Goal: Task Accomplishment & Management: Manage account settings

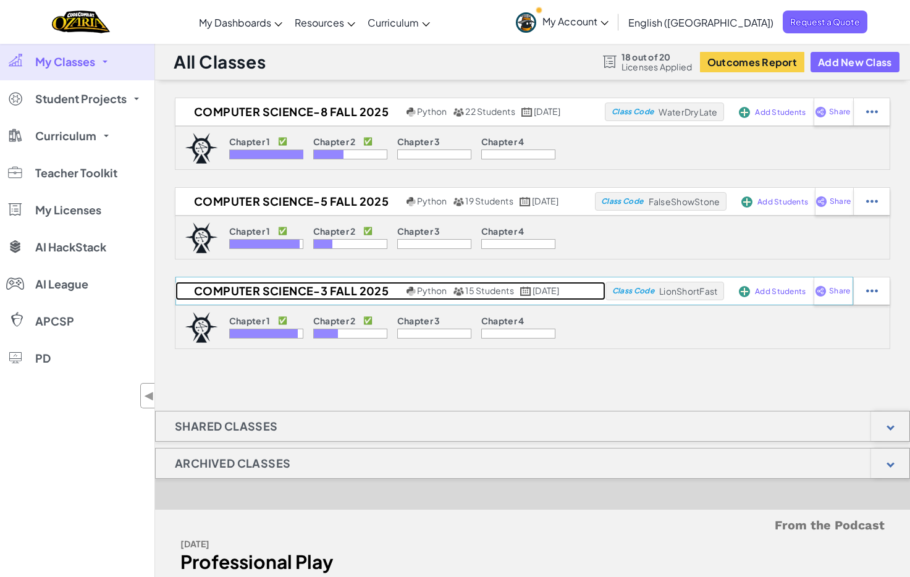
click at [345, 289] on h2 "Computer Science-3 Fall 2025" at bounding box center [289, 291] width 228 height 19
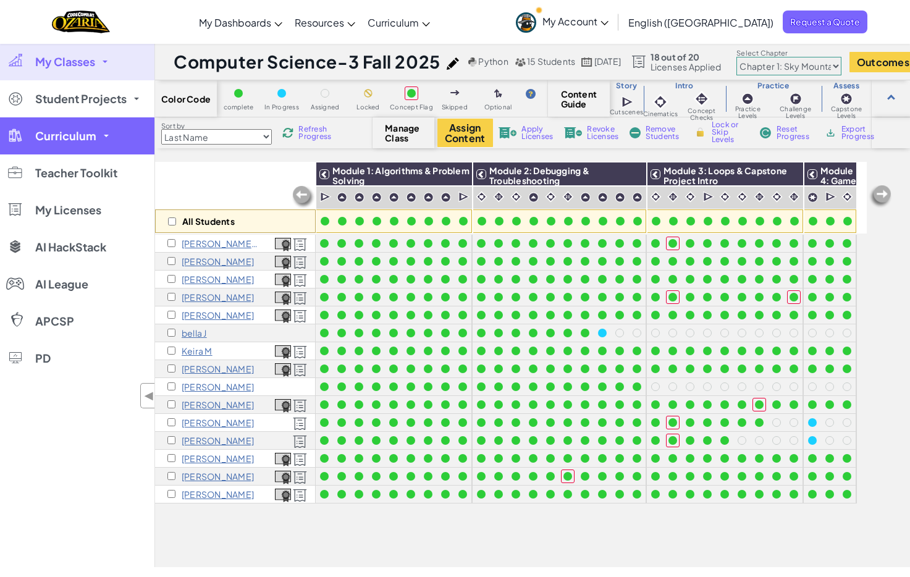
click at [69, 136] on span "Curriculum" at bounding box center [65, 135] width 61 height 11
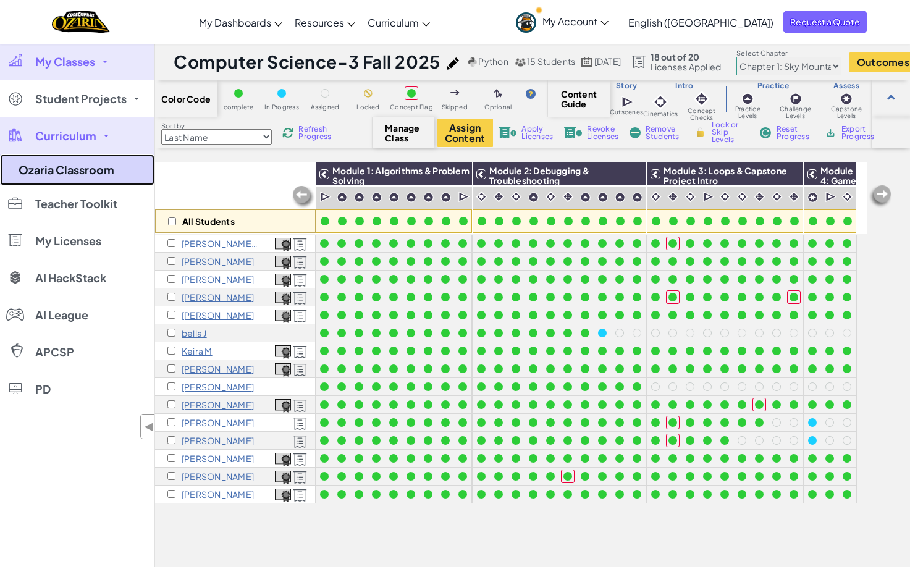
click at [74, 166] on link "Ozaria Classroom" at bounding box center [77, 169] width 154 height 31
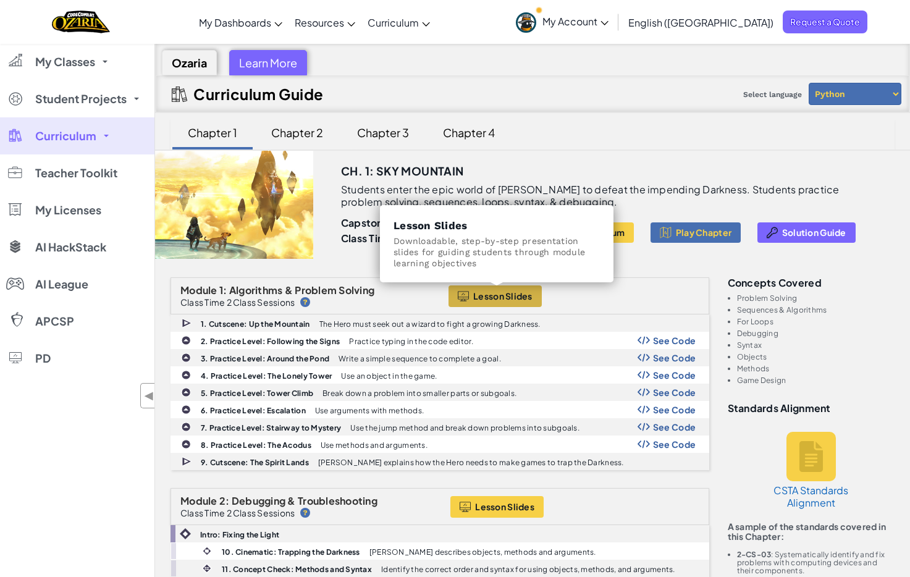
click at [505, 297] on span "Lesson Slides" at bounding box center [502, 296] width 59 height 10
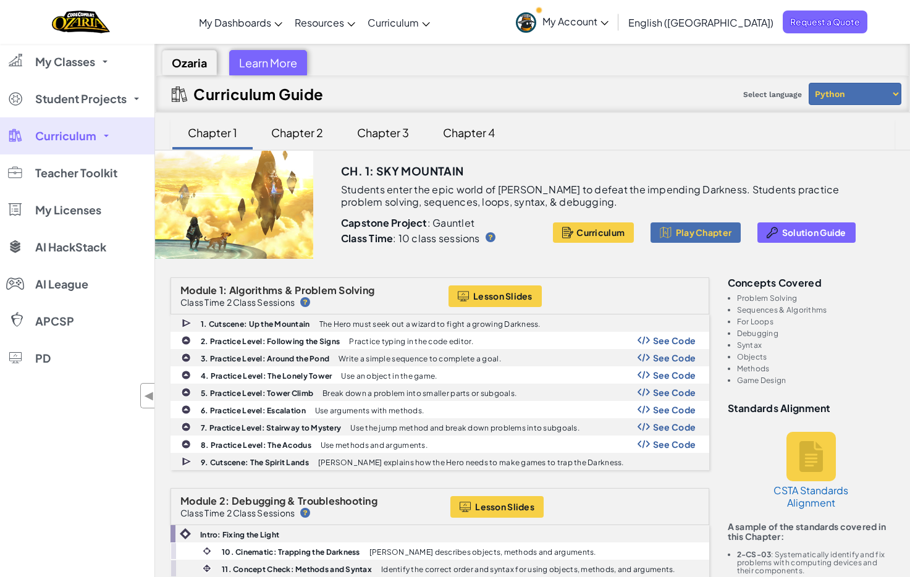
click at [161, 22] on div "Toggle navigation My Dashboards Ozaria Teacher Dashboard CodeCombat Teacher Das…" at bounding box center [455, 22] width 916 height 44
drag, startPoint x: 159, startPoint y: 493, endPoint x: 100, endPoint y: 485, distance: 59.2
click at [100, 485] on div "My Classes All Classes Computer Science-8 Fall 2025 Computer Science-5 Fall 202…" at bounding box center [77, 331] width 154 height 577
click at [82, 495] on div "My Classes All Classes Computer Science-8 Fall 2025 Computer Science-5 Fall 202…" at bounding box center [77, 331] width 154 height 577
click at [48, 481] on div "My Classes All Classes Computer Science-8 Fall 2025 Computer Science-5 Fall 202…" at bounding box center [77, 331] width 154 height 577
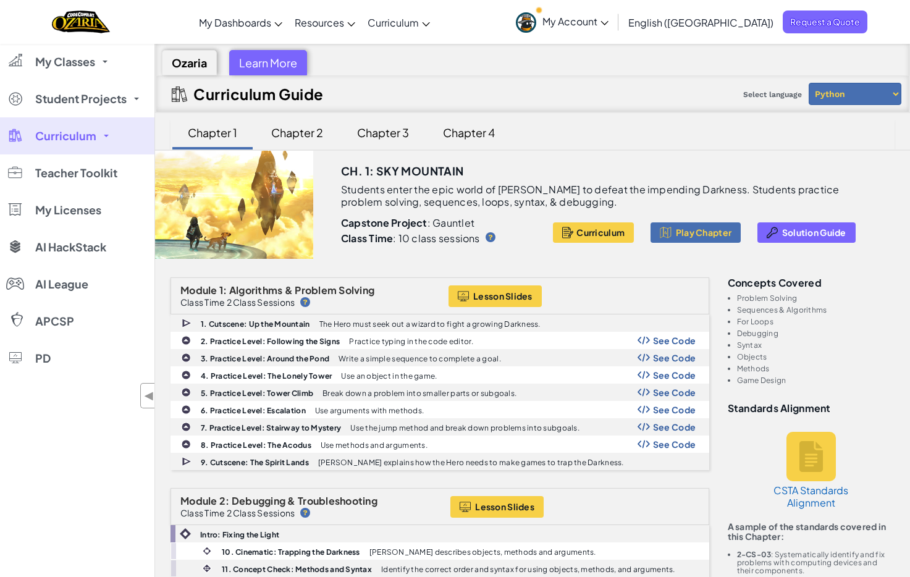
click at [53, 466] on div "My Classes All Classes Computer Science-8 Fall 2025 Computer Science-5 Fall 202…" at bounding box center [77, 331] width 154 height 577
click at [543, 22] on div "Toggle navigation My Dashboards Ozaria Teacher Dashboard CodeCombat Teacher Das…" at bounding box center [455, 22] width 916 height 44
click at [185, 24] on div "Toggle navigation My Dashboards Ozaria Teacher Dashboard CodeCombat Teacher Das…" at bounding box center [455, 22] width 916 height 44
click at [527, 64] on div "Ozaria Learn More" at bounding box center [532, 59] width 753 height 31
click at [536, 64] on div "Ozaria Learn More" at bounding box center [532, 59] width 753 height 31
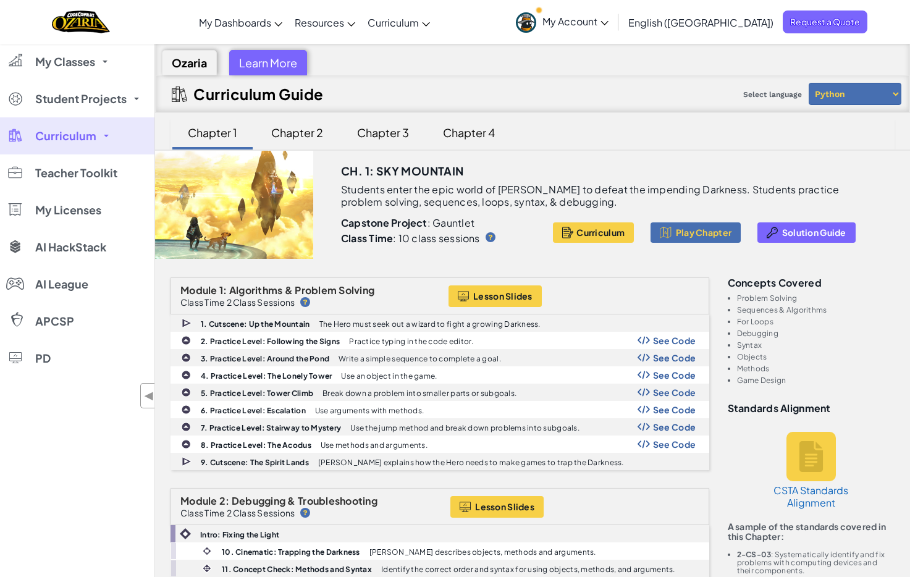
click at [509, 59] on div "Ozaria Learn More" at bounding box center [532, 59] width 753 height 31
click at [582, 64] on div "Ozaria Learn More" at bounding box center [532, 59] width 753 height 31
click at [43, 66] on span "My Classes" at bounding box center [65, 61] width 60 height 11
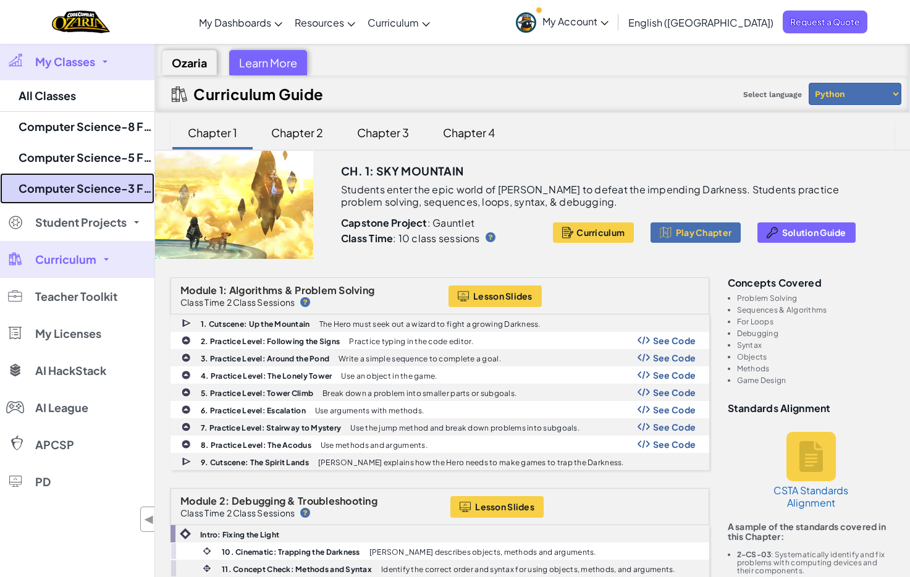
click at [76, 184] on link "Computer Science-3 Fall 2025" at bounding box center [77, 188] width 154 height 31
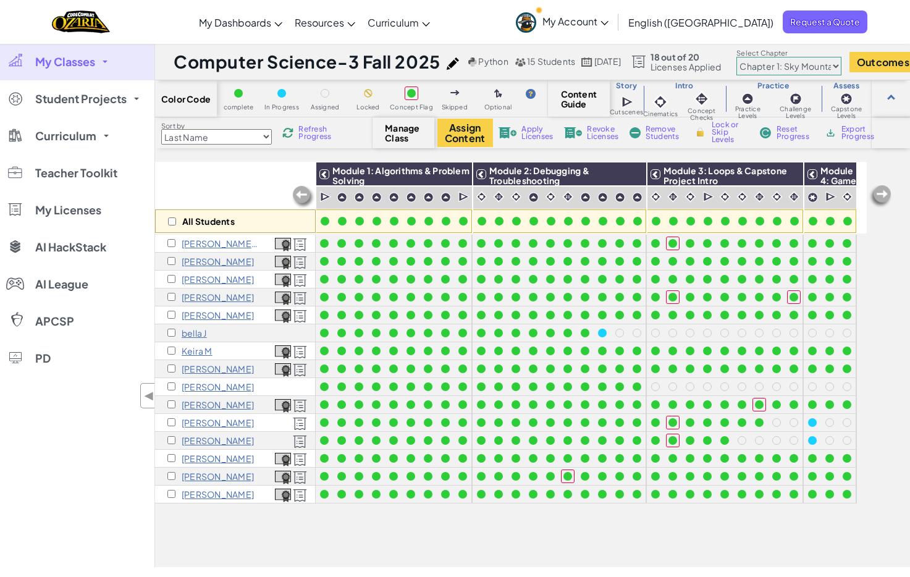
click at [204, 386] on p "[PERSON_NAME]" at bounding box center [218, 387] width 72 height 10
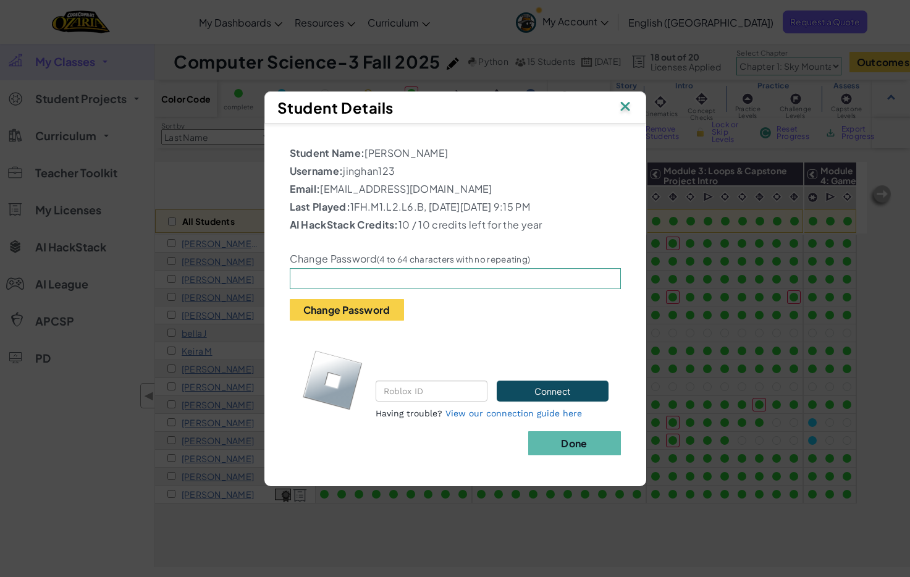
click at [628, 104] on img at bounding box center [625, 107] width 16 height 19
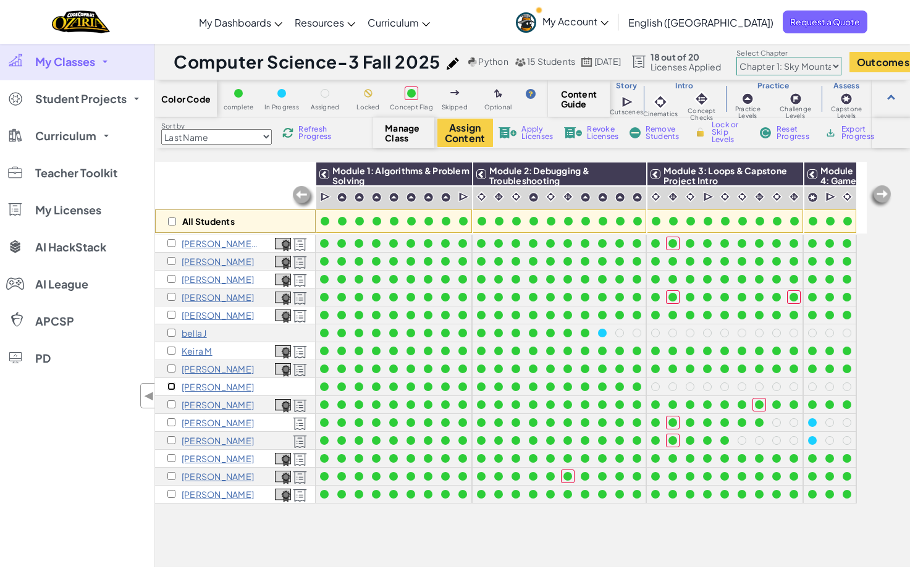
click at [169, 385] on input "checkbox" at bounding box center [171, 386] width 8 height 8
click at [540, 128] on span "Apply Licenses" at bounding box center [536, 132] width 31 height 15
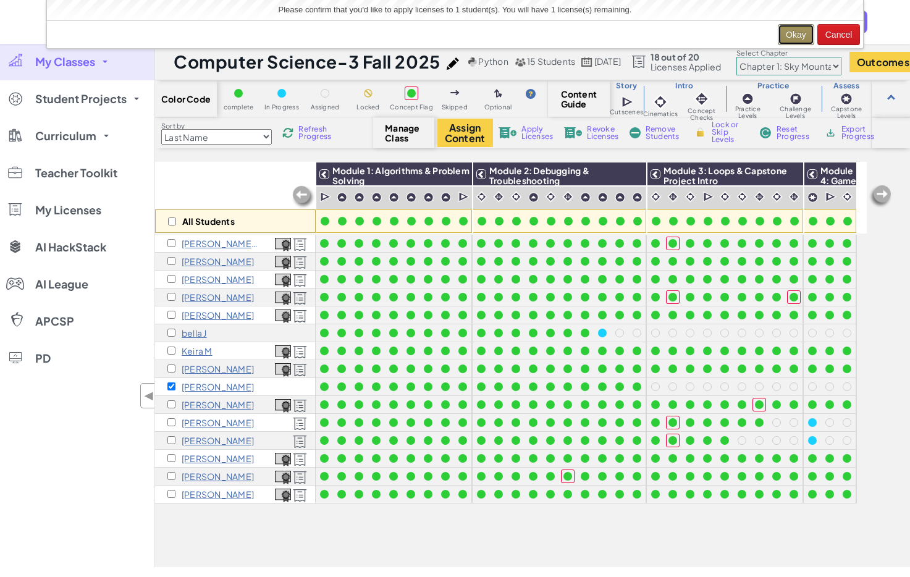
click at [799, 33] on button "Okay" at bounding box center [796, 34] width 36 height 21
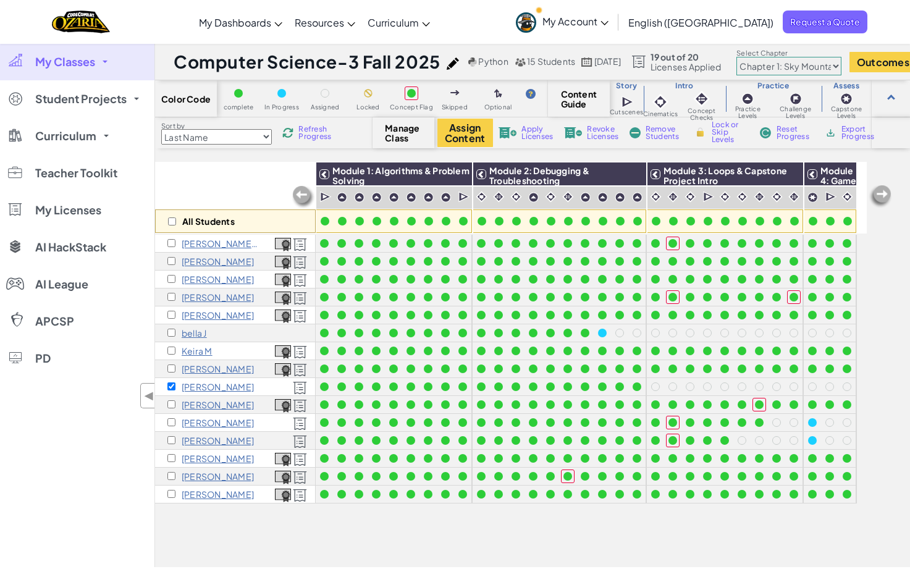
click at [558, 525] on div "All Students Module 1: Algorithms & Problem Solving Module 2: Debugging & Troub…" at bounding box center [510, 295] width 711 height 515
click at [172, 387] on input "checkbox" at bounding box center [171, 386] width 8 height 8
checkbox input "false"
click at [171, 332] on input "checkbox" at bounding box center [171, 333] width 8 height 8
checkbox input "true"
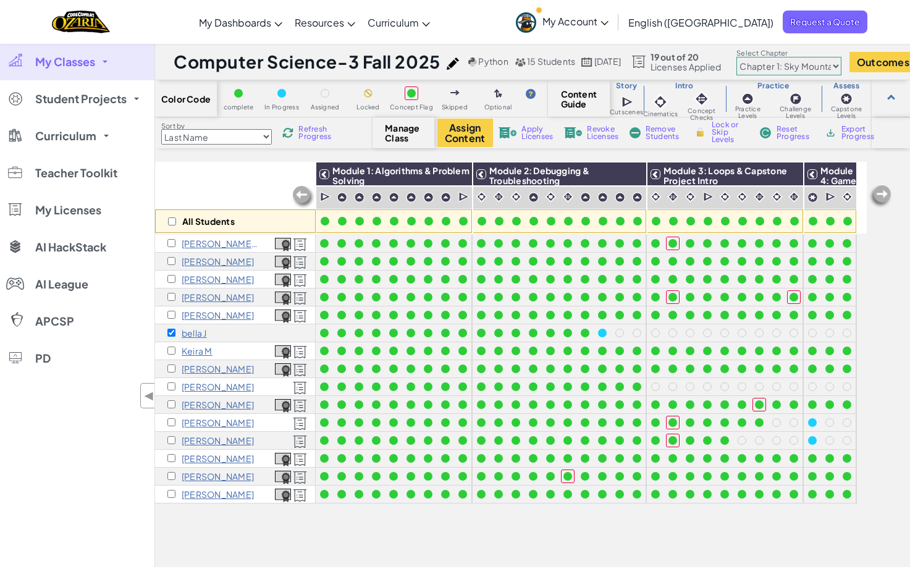
click at [663, 131] on span "Remove Students" at bounding box center [663, 132] width 37 height 15
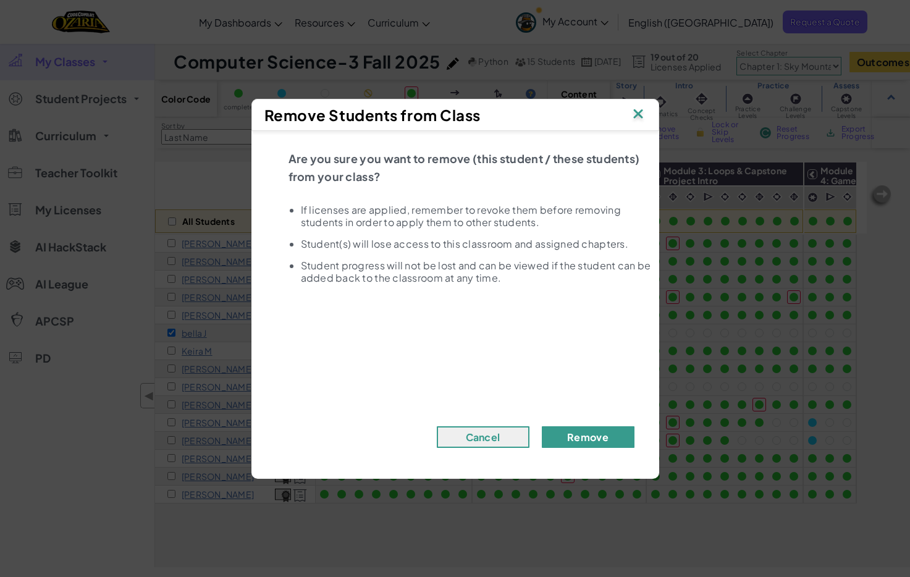
click at [583, 441] on button "Remove" at bounding box center [588, 437] width 93 height 22
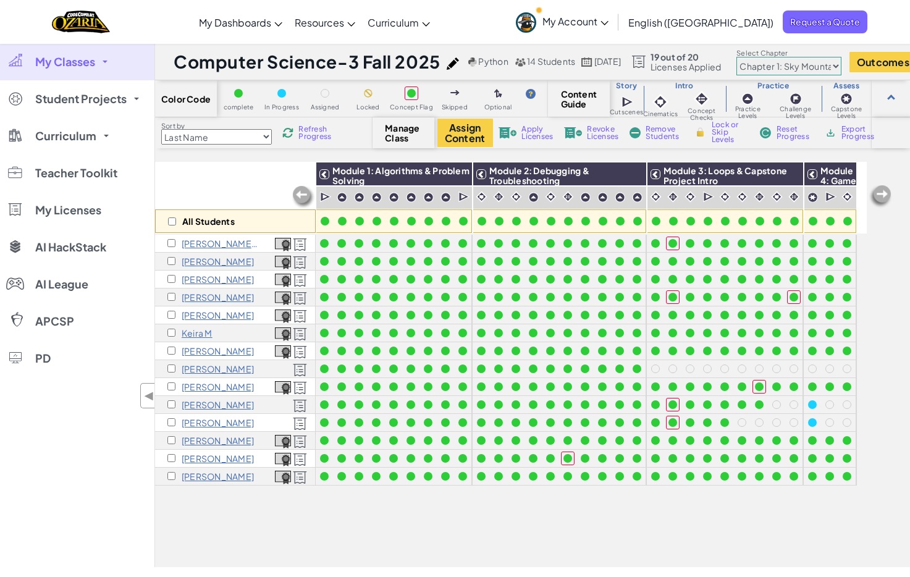
click at [526, 524] on div "All Students Module 1: Algorithms & Problem Solving Module 2: Debugging & Troub…" at bounding box center [510, 295] width 711 height 515
click at [218, 183] on div "All Students" at bounding box center [235, 198] width 161 height 72
click at [187, 22] on div "Toggle navigation My Dashboards Ozaria Teacher Dashboard CodeCombat Teacher Das…" at bounding box center [455, 22] width 916 height 44
click at [676, 517] on div "All Students Module 1: Algorithms & Problem Solving Module 2: Debugging & Troub…" at bounding box center [510, 295] width 711 height 515
click at [222, 180] on div "All Students" at bounding box center [235, 198] width 161 height 72
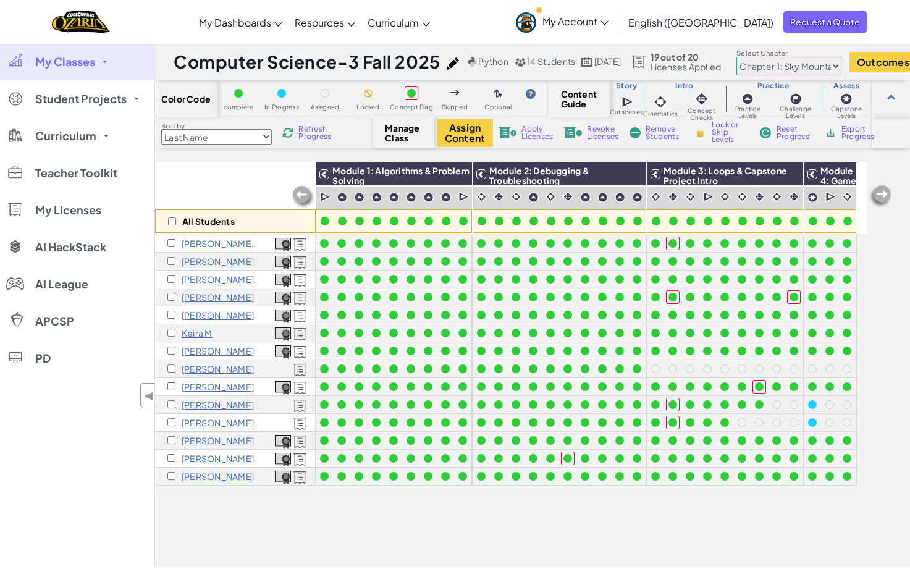
click at [98, 502] on div "My Classes All Classes Computer Science-8 Fall 2025 Computer Science-5 Fall 202…" at bounding box center [77, 305] width 154 height 524
click at [19, 23] on div "Toggle navigation My Dashboards Ozaria Teacher Dashboard CodeCombat Teacher Das…" at bounding box center [455, 22] width 916 height 44
click at [895, 300] on div "All Students Module 1: Algorithms & Problem Solving Module 2: Debugging & Troub…" at bounding box center [532, 364] width 755 height 405
click at [887, 270] on div "All Students Module 1: Algorithms & Problem Solving Module 2: Debugging & Troub…" at bounding box center [532, 364] width 755 height 405
click at [43, 458] on div "My Classes All Classes Computer Science-8 Fall 2025 Computer Science-5 Fall 202…" at bounding box center [77, 305] width 154 height 524
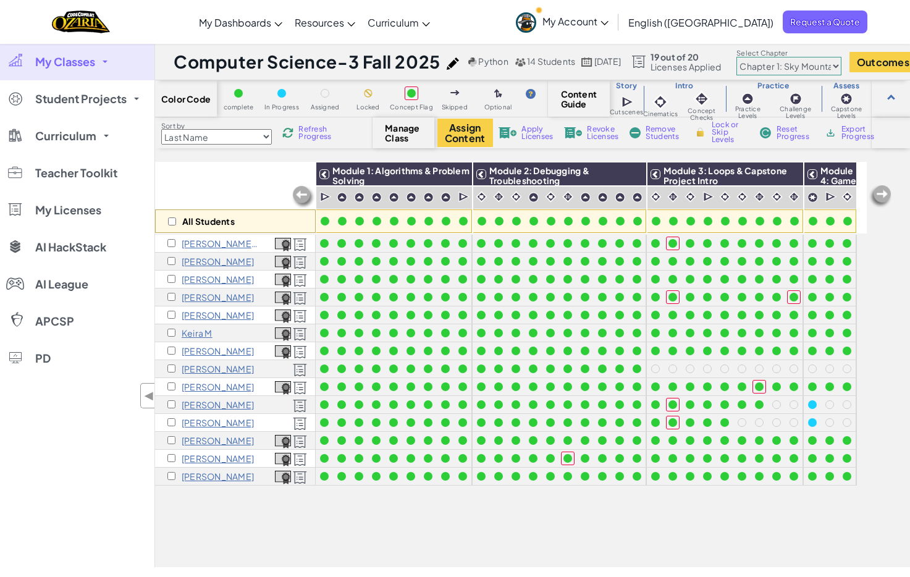
click at [56, 447] on div "My Classes All Classes Computer Science-8 Fall 2025 Computer Science-5 Fall 202…" at bounding box center [77, 305] width 154 height 524
click at [25, 25] on div "Toggle navigation My Dashboards Ozaria Teacher Dashboard CodeCombat Teacher Das…" at bounding box center [455, 22] width 916 height 44
click at [65, 430] on div "My Classes All Classes Computer Science-8 Fall 2025 Computer Science-5 Fall 202…" at bounding box center [77, 305] width 154 height 524
click at [175, 19] on div "Toggle navigation My Dashboards Ozaria Teacher Dashboard CodeCombat Teacher Das…" at bounding box center [455, 22] width 916 height 44
click at [33, 19] on div "Toggle navigation My Dashboards Ozaria Teacher Dashboard CodeCombat Teacher Das…" at bounding box center [455, 22] width 916 height 44
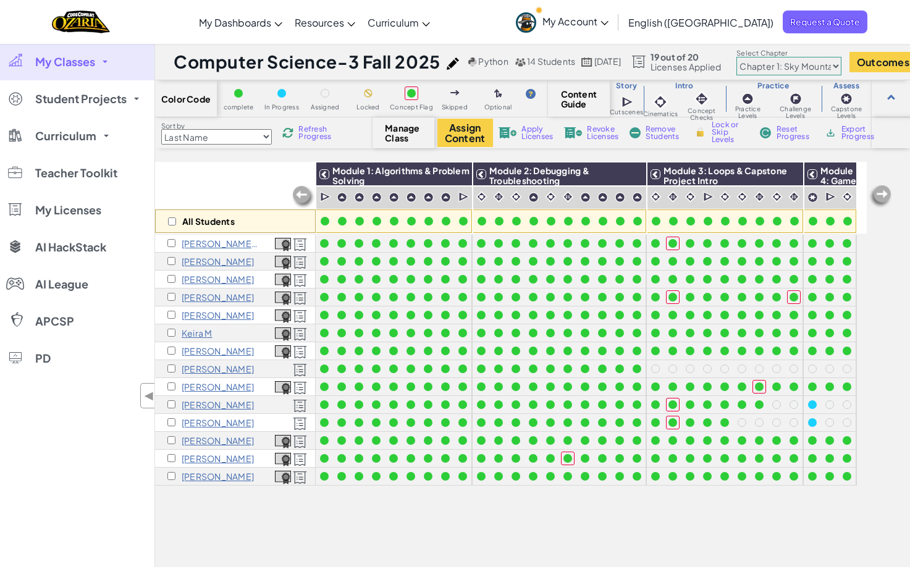
click at [892, 480] on div "All Students Module 1: Algorithms & Problem Solving Module 2: Debugging & Troub…" at bounding box center [532, 364] width 755 height 405
click at [65, 450] on div "My Classes All Classes Computer Science-8 Fall 2025 Computer Science-5 Fall 202…" at bounding box center [77, 305] width 154 height 524
click at [892, 380] on div "All Students Module 1: Algorithms & Problem Solving Module 2: Debugging & Troub…" at bounding box center [532, 364] width 755 height 405
click at [893, 270] on div "All Students Module 1: Algorithms & Problem Solving Module 2: Debugging & Troub…" at bounding box center [532, 364] width 755 height 405
click at [62, 452] on div "My Classes All Classes Computer Science-8 Fall 2025 Computer Science-5 Fall 202…" at bounding box center [77, 305] width 154 height 524
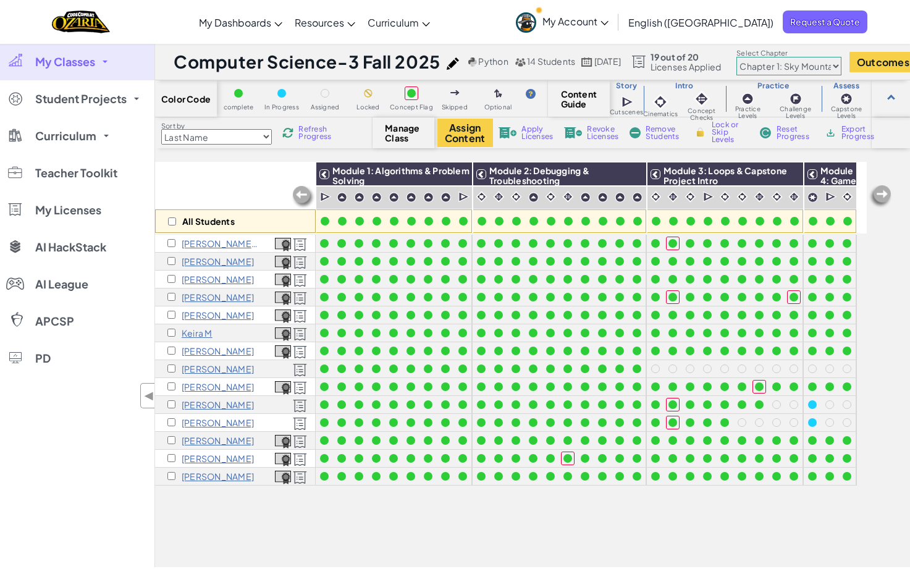
click at [56, 457] on div "My Classes All Classes Computer Science-8 Fall 2025 Computer Science-5 Fall 202…" at bounding box center [77, 305] width 154 height 524
click at [20, 22] on div "Toggle navigation My Dashboards Ozaria Teacher Dashboard CodeCombat Teacher Das…" at bounding box center [455, 22] width 916 height 44
click at [183, 22] on div "Toggle navigation My Dashboards Ozaria Teacher Dashboard CodeCombat Teacher Das…" at bounding box center [455, 22] width 916 height 44
click at [37, 496] on div "My Classes All Classes Computer Science-8 Fall 2025 Computer Science-5 Fall 202…" at bounding box center [77, 305] width 154 height 524
click at [52, 503] on div "My Classes All Classes Computer Science-8 Fall 2025 Computer Science-5 Fall 202…" at bounding box center [77, 305] width 154 height 524
